Goal: Transaction & Acquisition: Purchase product/service

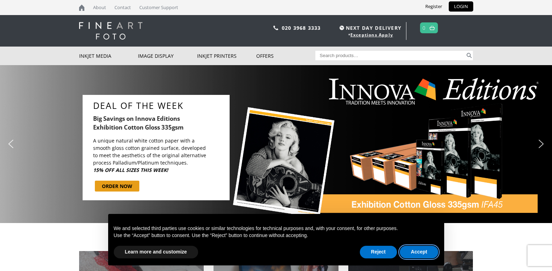
click at [422, 249] on button "Accept" at bounding box center [419, 252] width 39 height 13
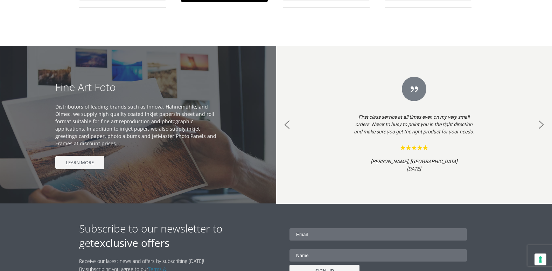
scroll to position [595, 0]
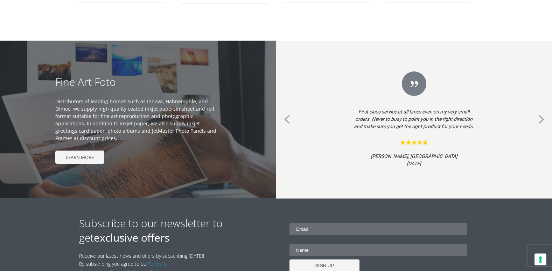
click at [543, 123] on img "next arrow" at bounding box center [540, 119] width 11 height 11
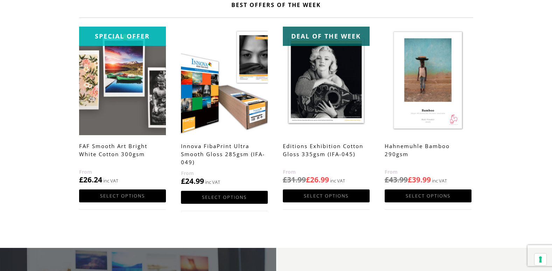
scroll to position [381, 0]
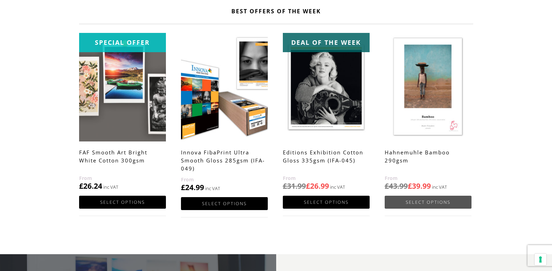
click at [432, 200] on link "Select options" at bounding box center [428, 202] width 87 height 13
